Goal: Task Accomplishment & Management: Use online tool/utility

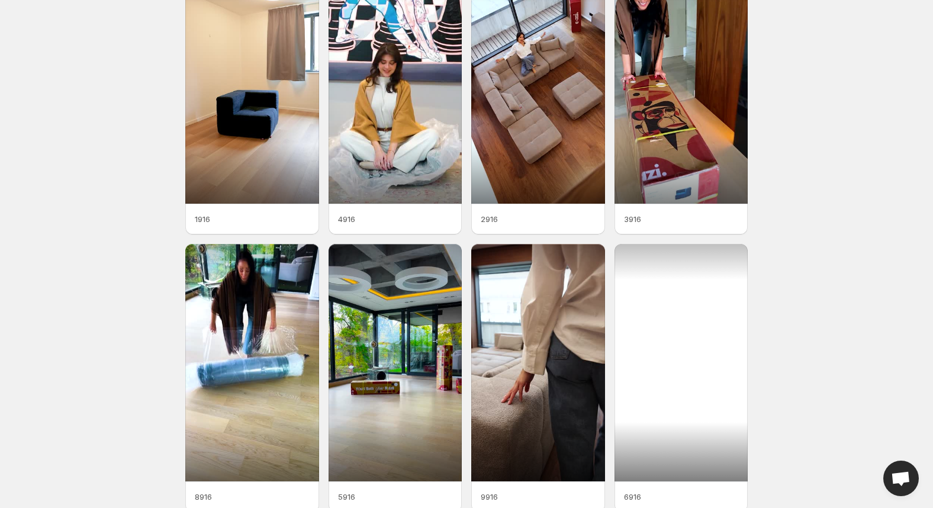
scroll to position [137, 0]
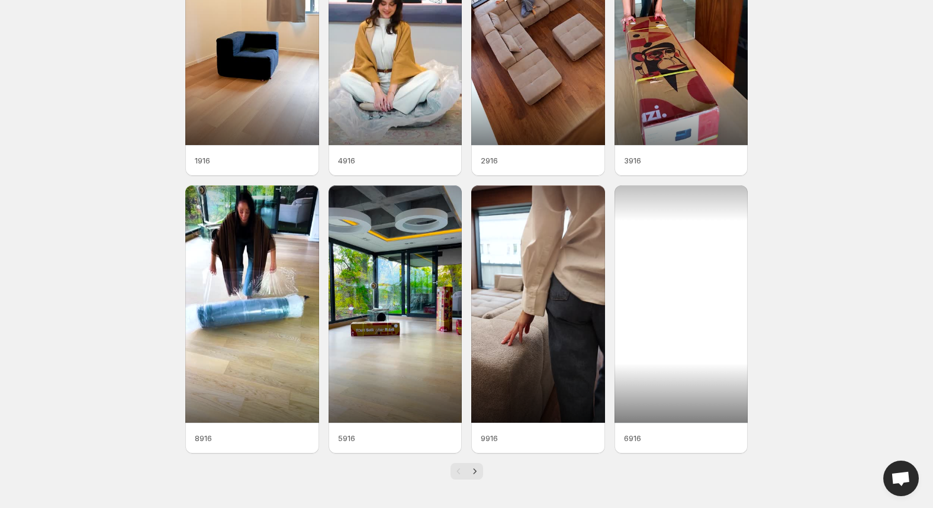
click at [657, 335] on div at bounding box center [682, 304] width 134 height 238
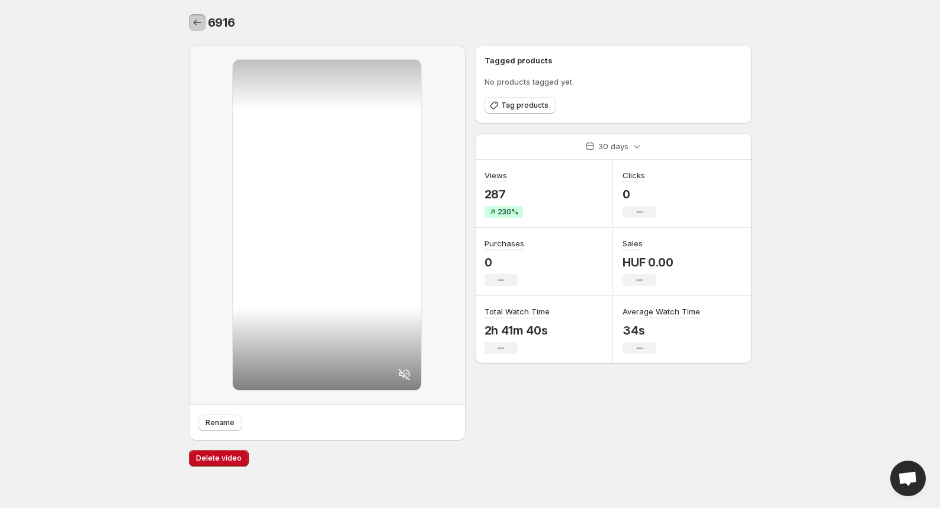
click at [196, 20] on icon "Settings" at bounding box center [197, 23] width 12 height 12
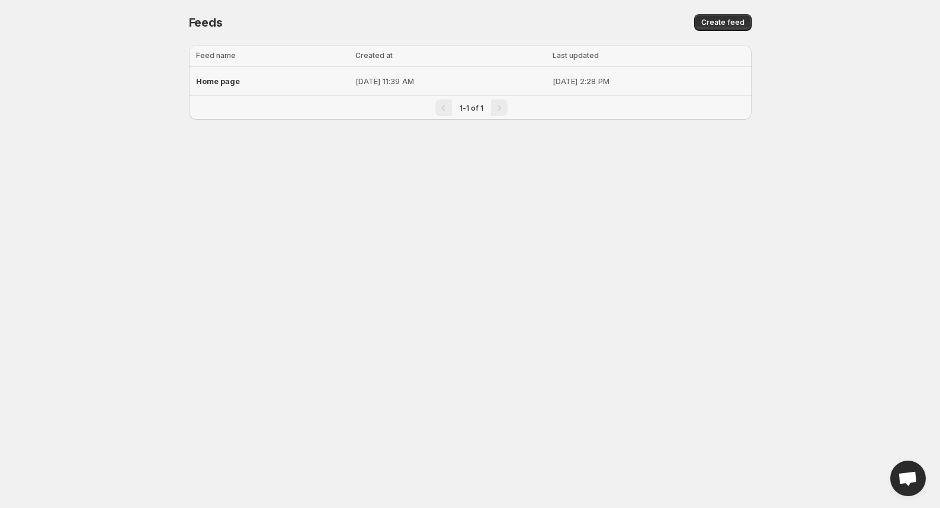
click at [355, 79] on p "[DATE] 11:39 AM" at bounding box center [450, 81] width 190 height 12
